Goal: Contribute content

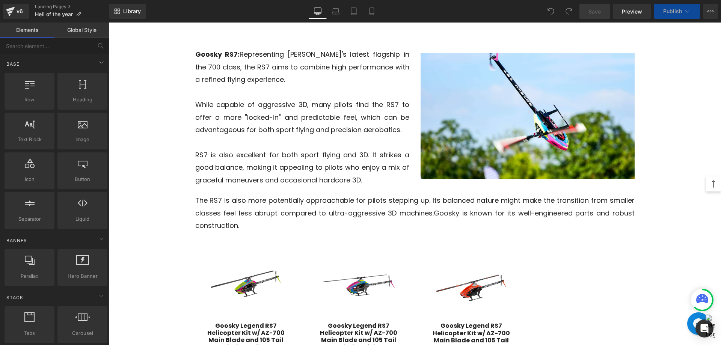
scroll to position [1042, 0]
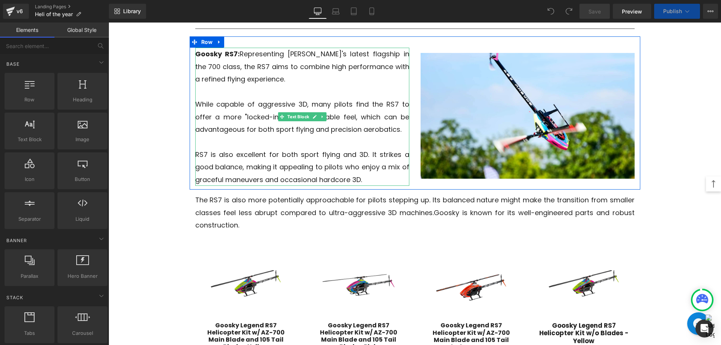
click at [299, 58] on p "Goosky RS7: Representing [PERSON_NAME]'s latest flagship in the 700 class, the …" at bounding box center [302, 67] width 214 height 38
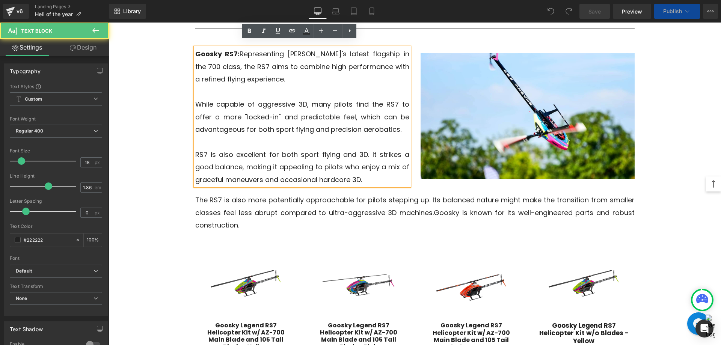
click at [294, 48] on p "Goosky RS7: Representing [PERSON_NAME]'s latest flagship in the 700 class, the …" at bounding box center [302, 67] width 214 height 38
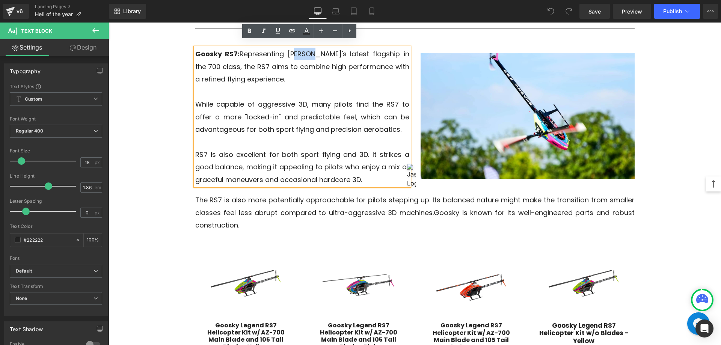
drag, startPoint x: 308, startPoint y: 48, endPoint x: 292, endPoint y: 48, distance: 16.1
click at [292, 48] on p "Goosky RS7: Representing [PERSON_NAME]'s latest flagship in the 700 class, the …" at bounding box center [302, 67] width 214 height 38
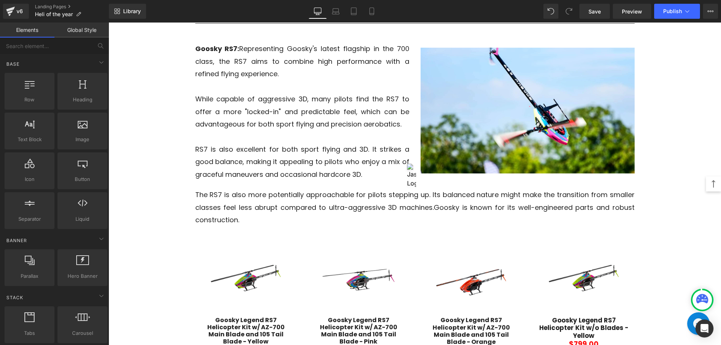
scroll to position [1155, 0]
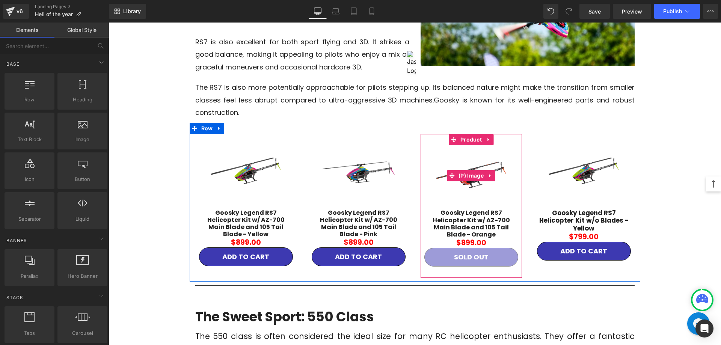
click at [489, 157] on img at bounding box center [470, 176] width 75 height 42
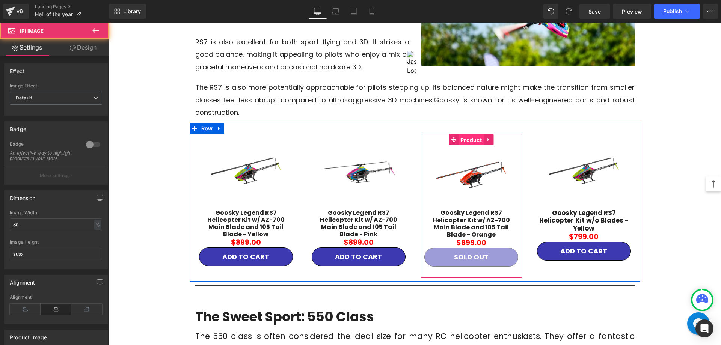
click at [463, 137] on span "Product" at bounding box center [470, 139] width 25 height 11
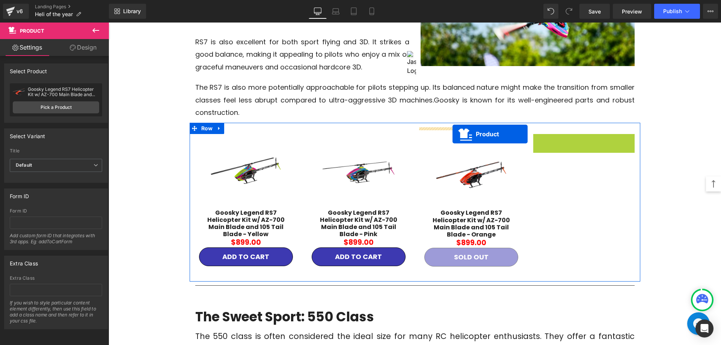
drag, startPoint x: 561, startPoint y: 134, endPoint x: 452, endPoint y: 134, distance: 108.5
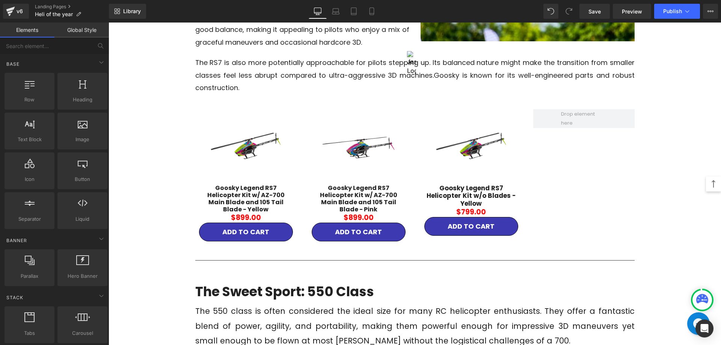
scroll to position [1130, 0]
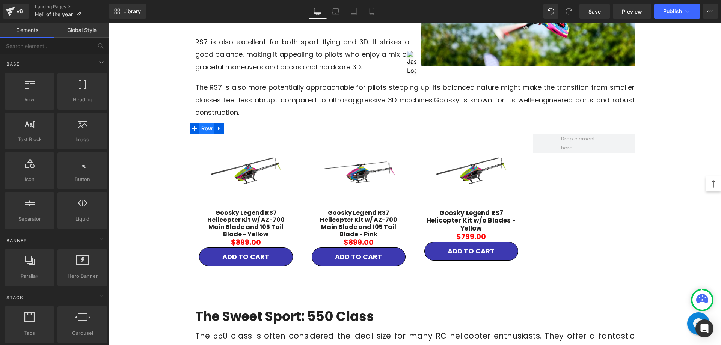
click at [203, 123] on span "Row" at bounding box center [206, 128] width 15 height 11
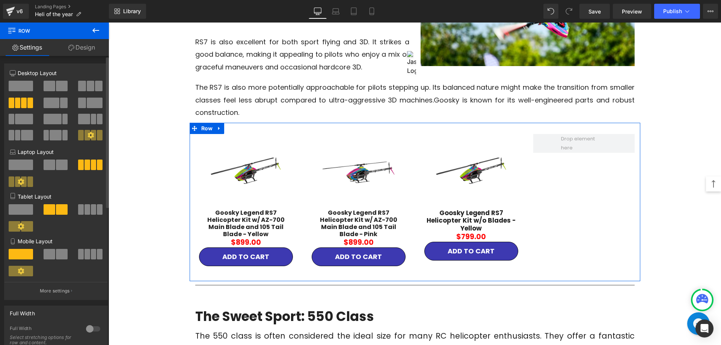
drag, startPoint x: 85, startPoint y: 86, endPoint x: 493, endPoint y: 75, distance: 408.4
click at [87, 86] on span at bounding box center [91, 86] width 8 height 11
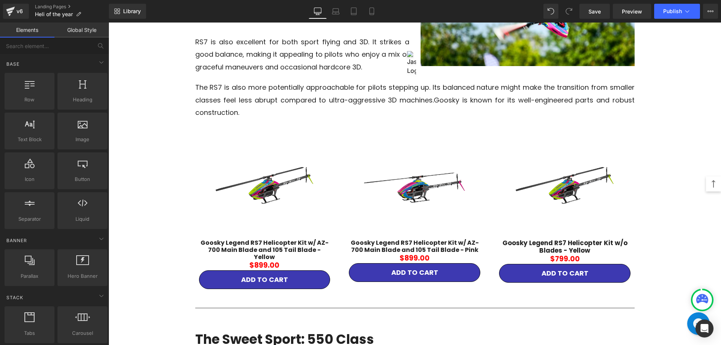
click at [671, 15] on button "Publish" at bounding box center [677, 11] width 46 height 15
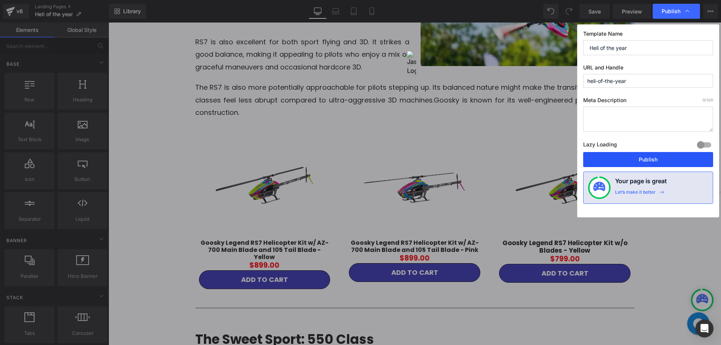
click at [635, 156] on button "Publish" at bounding box center [648, 159] width 130 height 15
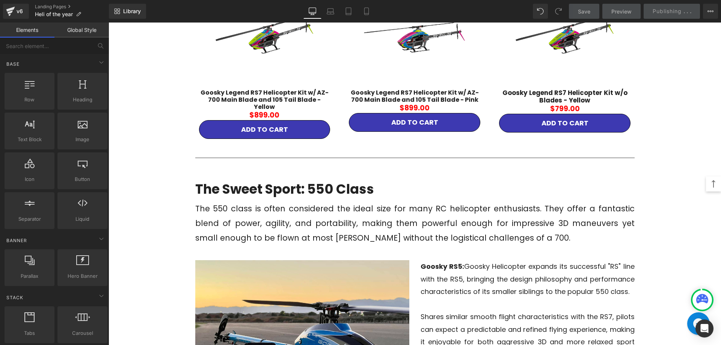
scroll to position [1430, 0]
